Goal: Task Accomplishment & Management: Manage account settings

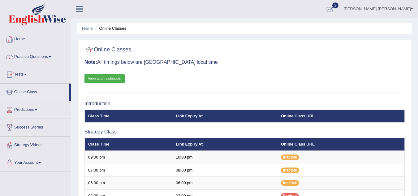
click at [18, 38] on link "Home" at bounding box center [35, 38] width 71 height 15
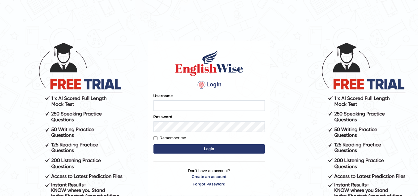
click at [183, 108] on input "Username" at bounding box center [208, 105] width 111 height 11
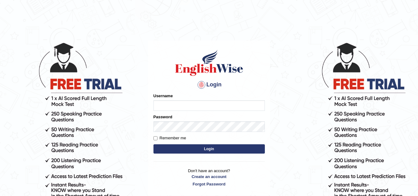
type input "pratapbarik"
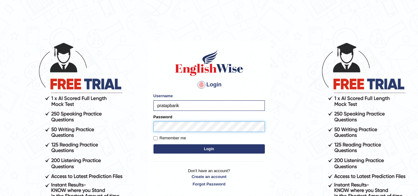
click at [153, 144] on button "Login" at bounding box center [208, 148] width 111 height 9
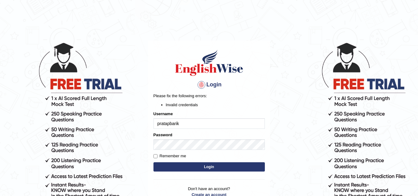
click at [209, 169] on button "Login" at bounding box center [208, 166] width 111 height 9
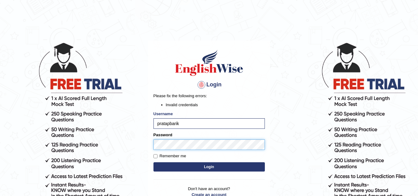
click at [122, 136] on body "Login Please fix the following errors: Invalid credentials Username pratapbarik…" at bounding box center [209, 119] width 418 height 196
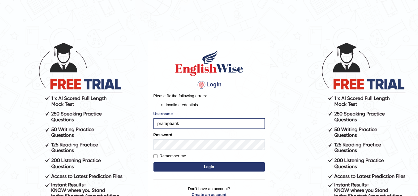
click at [209, 166] on button "Login" at bounding box center [208, 166] width 111 height 9
